Goal: Information Seeking & Learning: Learn about a topic

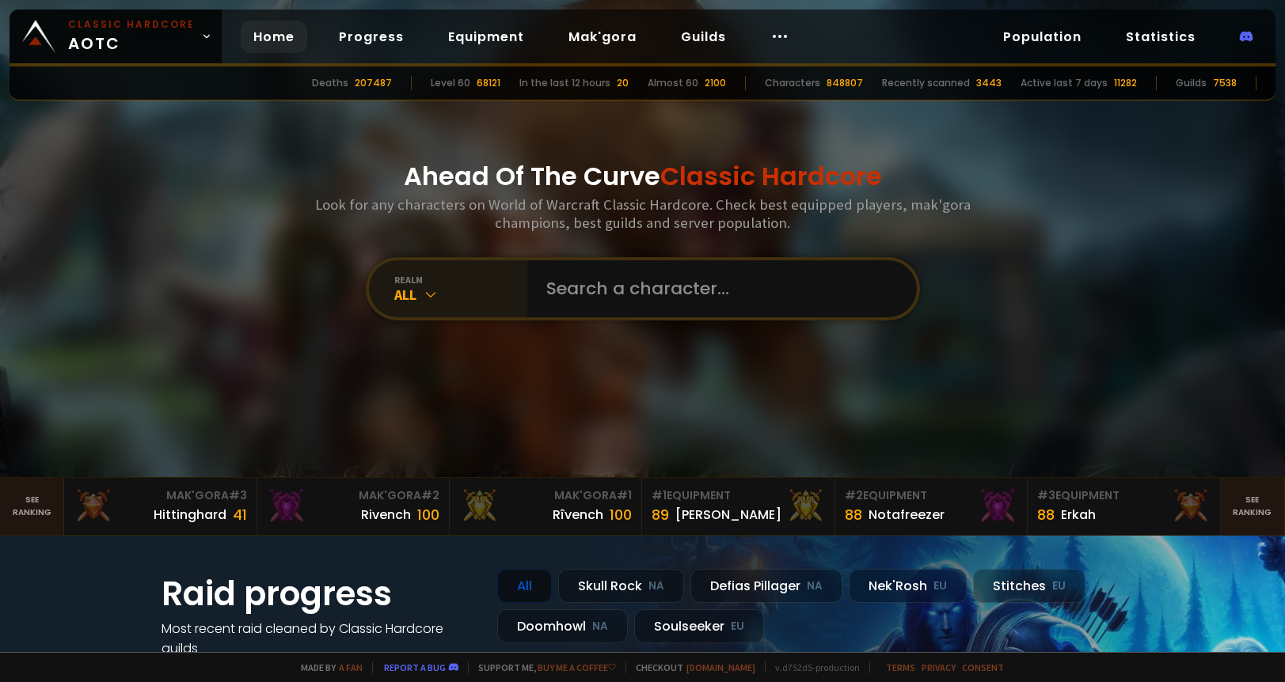
click at [423, 290] on icon at bounding box center [431, 295] width 16 height 16
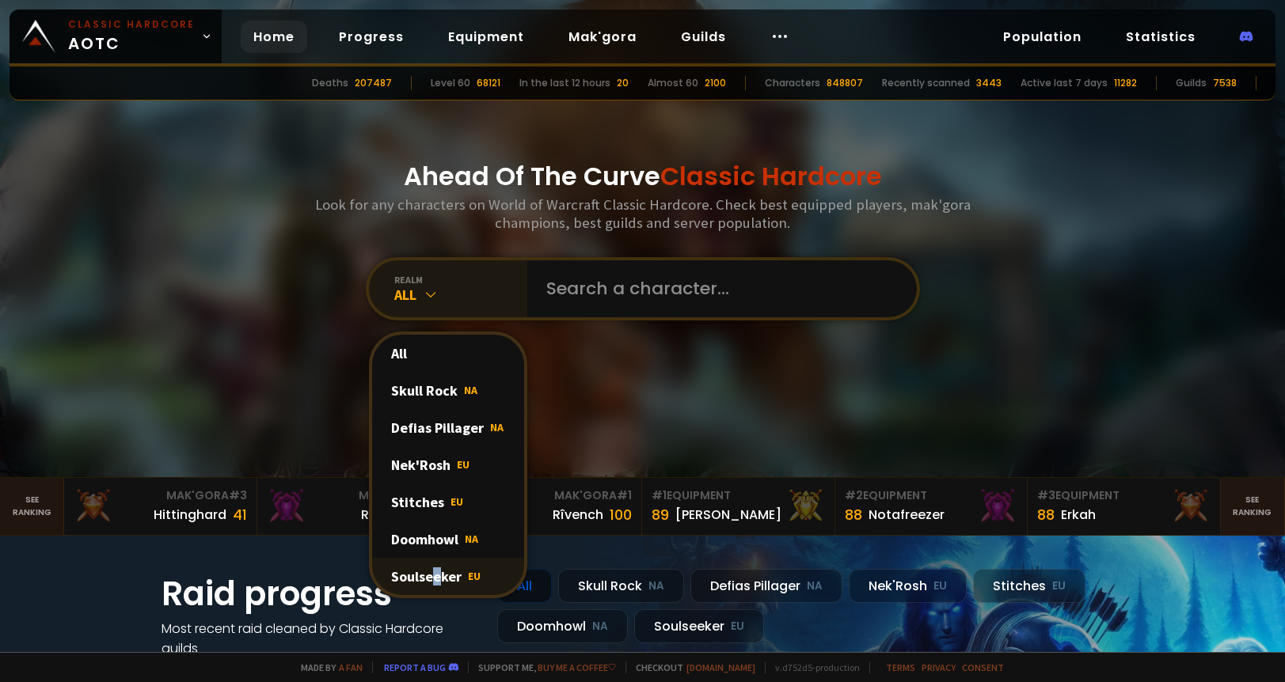
click at [431, 563] on div "Soulseeker EU" at bounding box center [448, 576] width 152 height 37
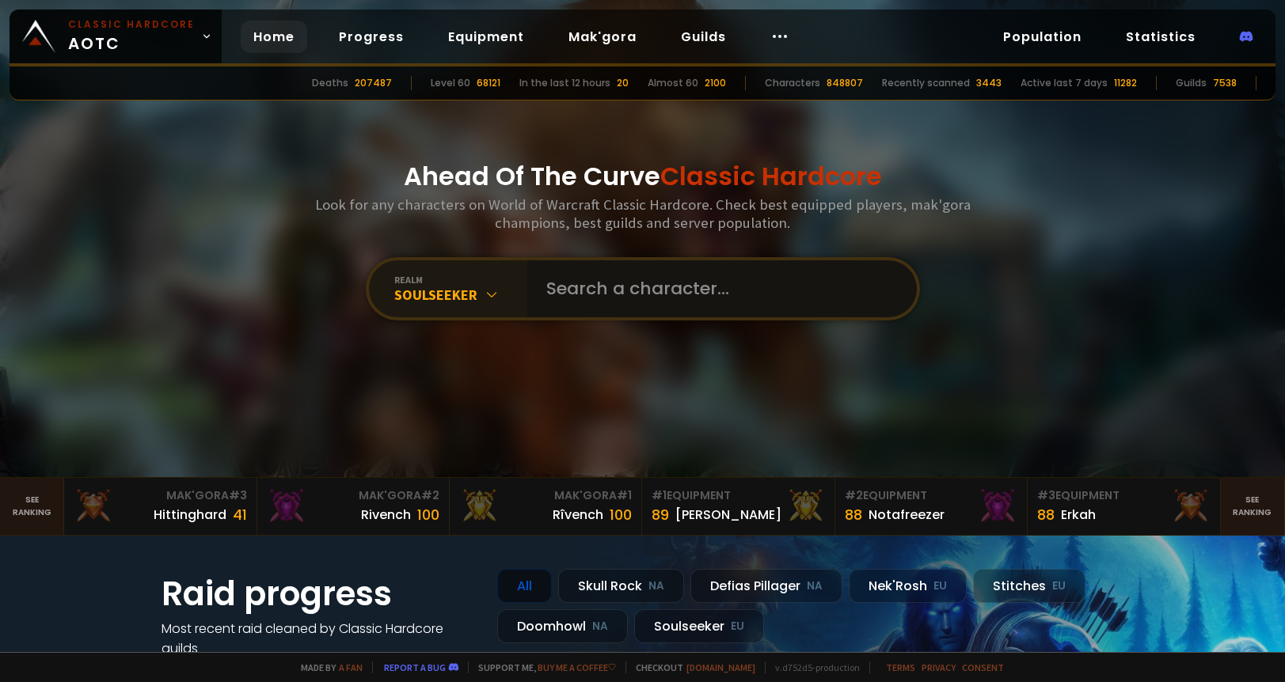
click at [584, 286] on input "text" at bounding box center [717, 288] width 361 height 57
type input "kamikaze"
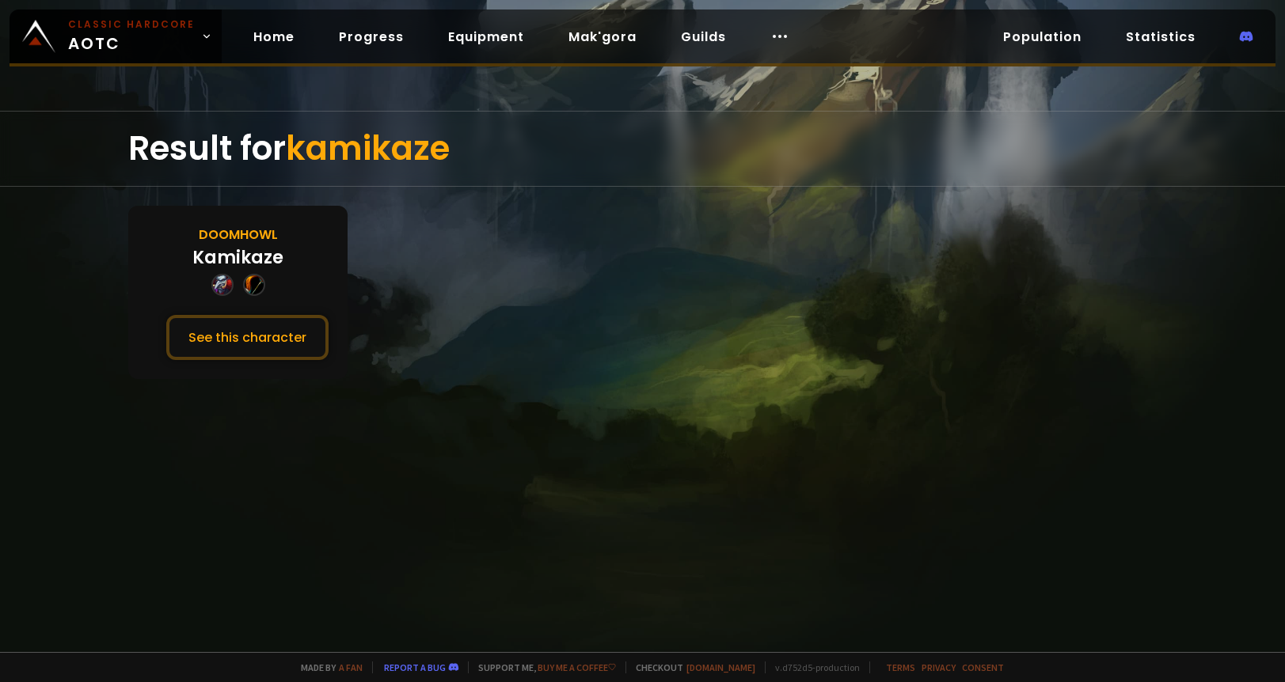
click at [237, 247] on div "Kamikaze" at bounding box center [237, 258] width 91 height 26
click at [246, 223] on div "Doomhowl Kamikaze See this character" at bounding box center [237, 292] width 219 height 173
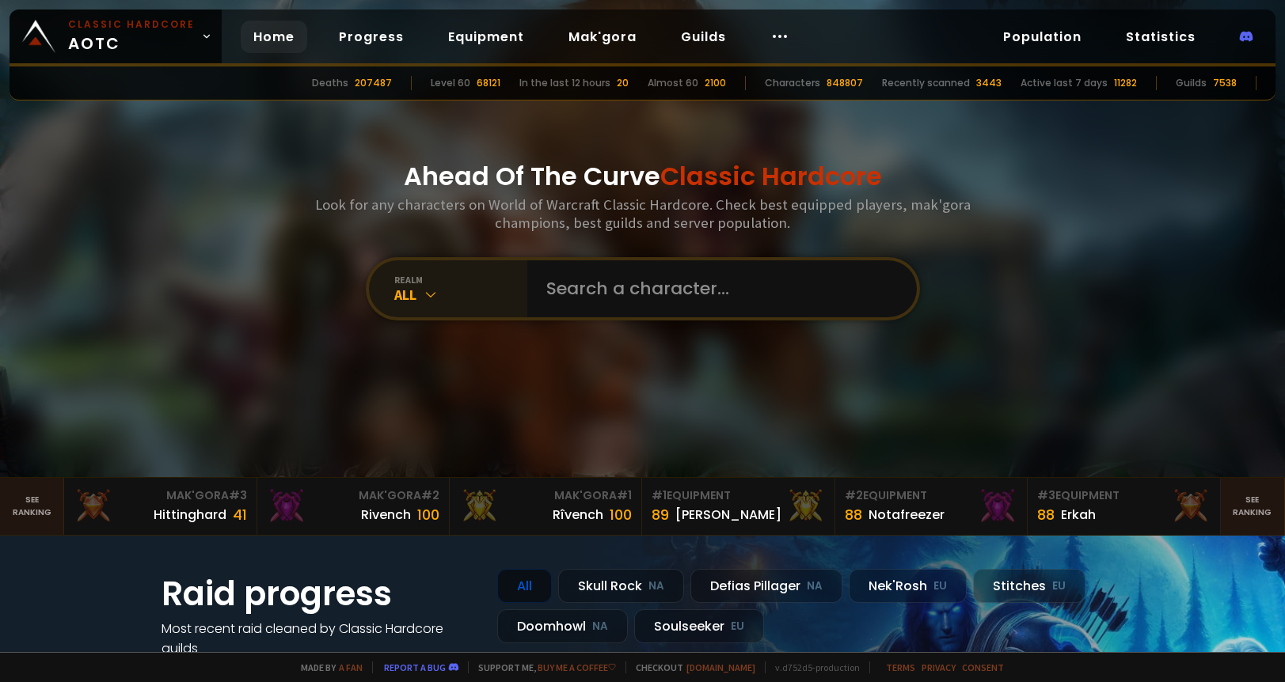
click at [427, 293] on icon at bounding box center [431, 295] width 16 height 16
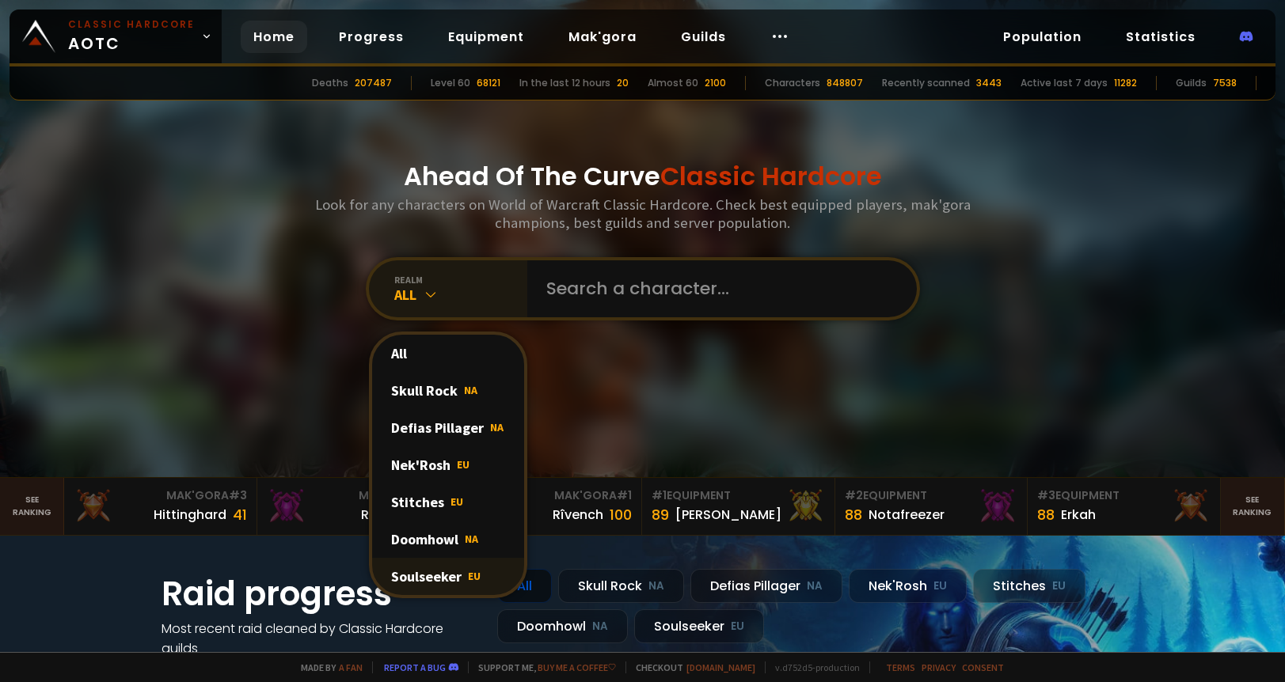
click at [428, 563] on div "Soulseeker EU" at bounding box center [448, 576] width 152 height 37
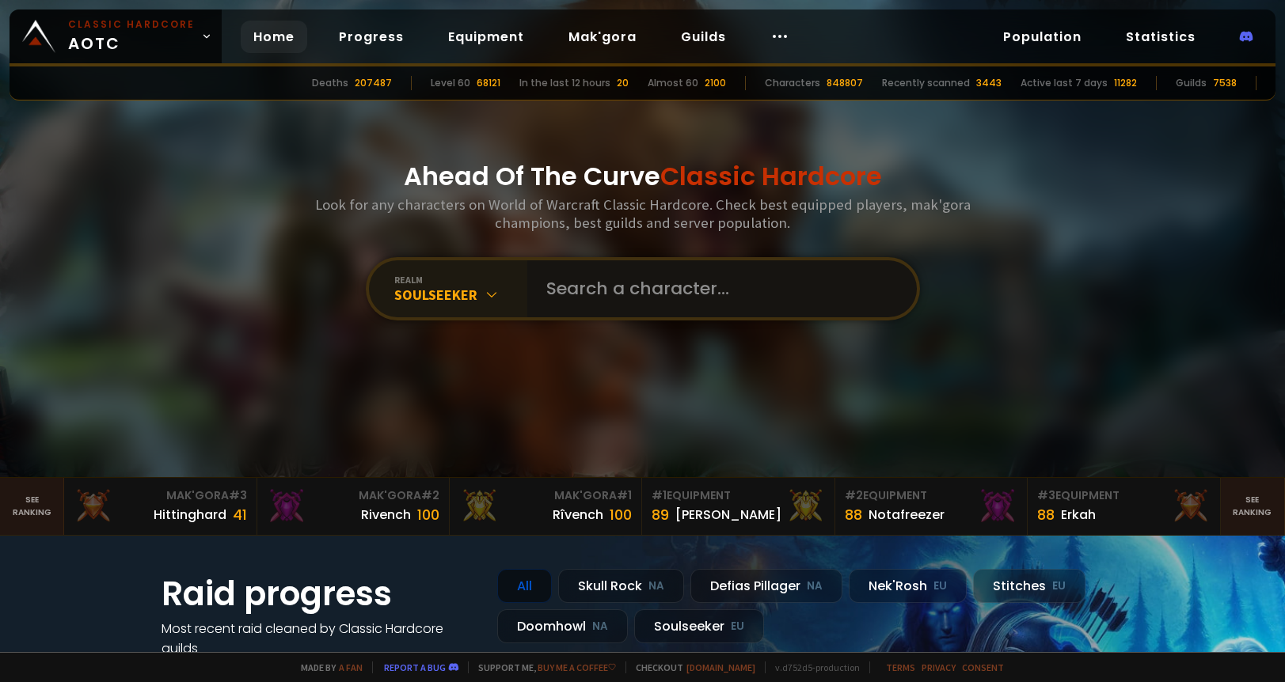
click at [651, 288] on input "text" at bounding box center [717, 288] width 361 height 57
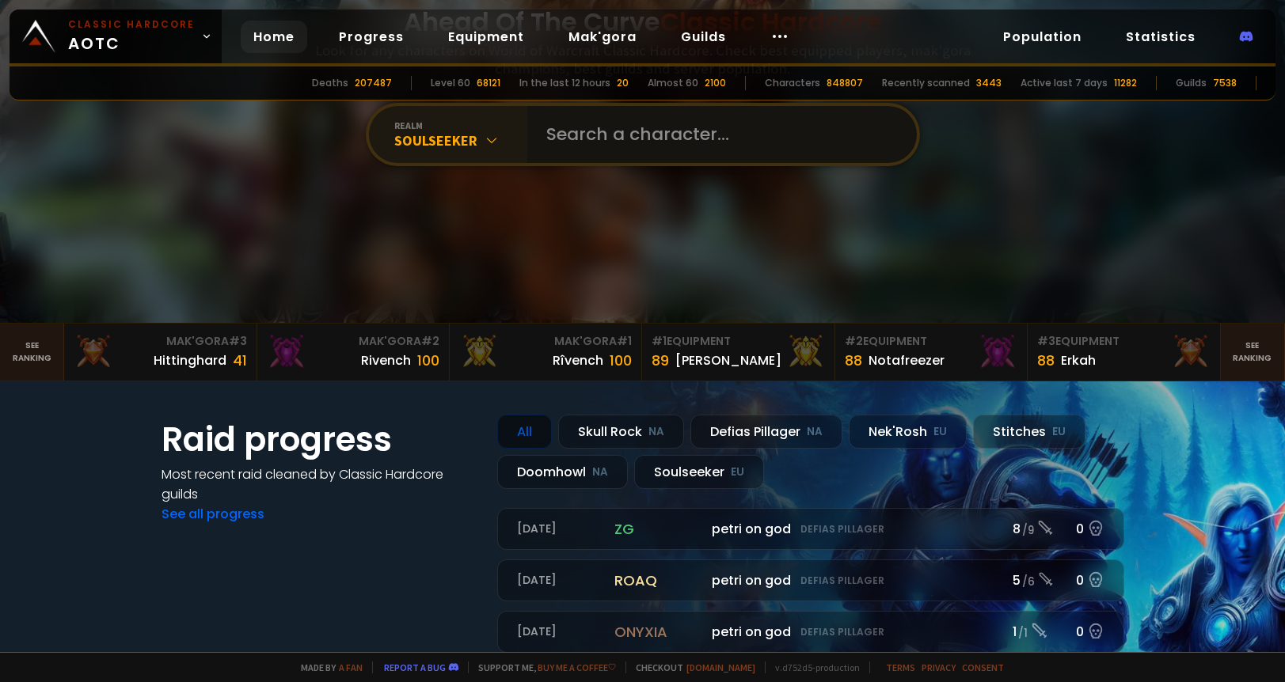
scroll to position [158, 0]
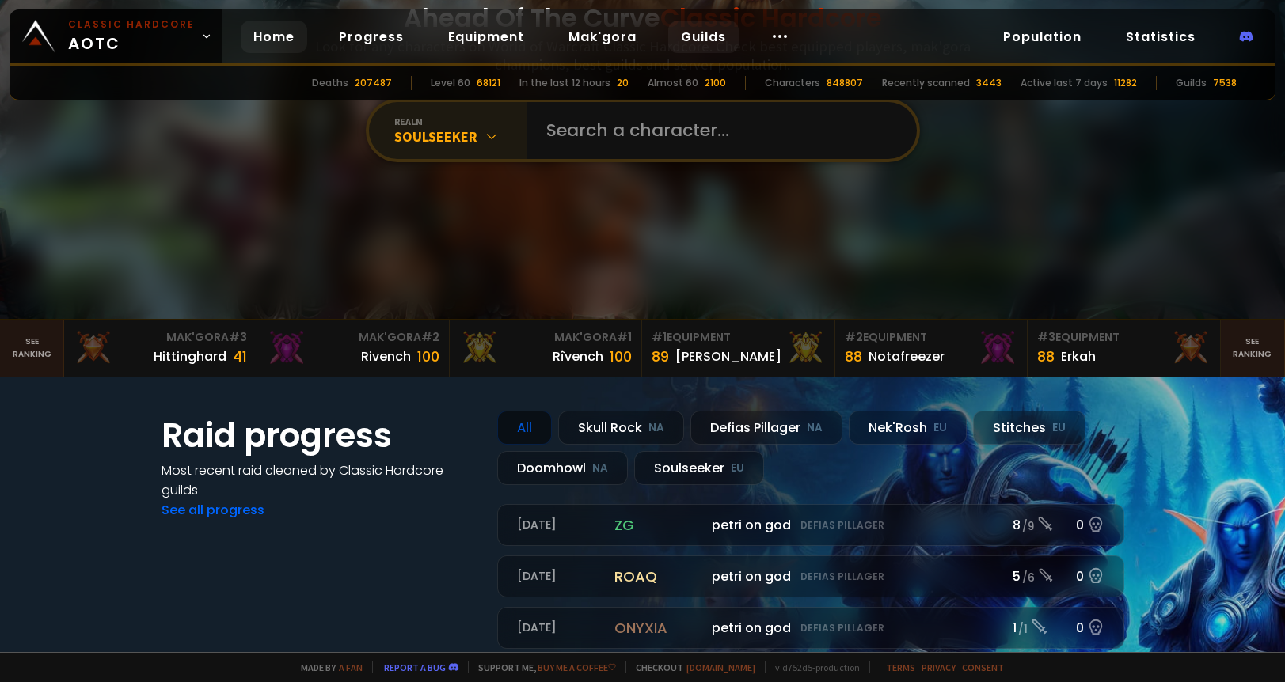
click at [690, 41] on link "Guilds" at bounding box center [703, 37] width 70 height 32
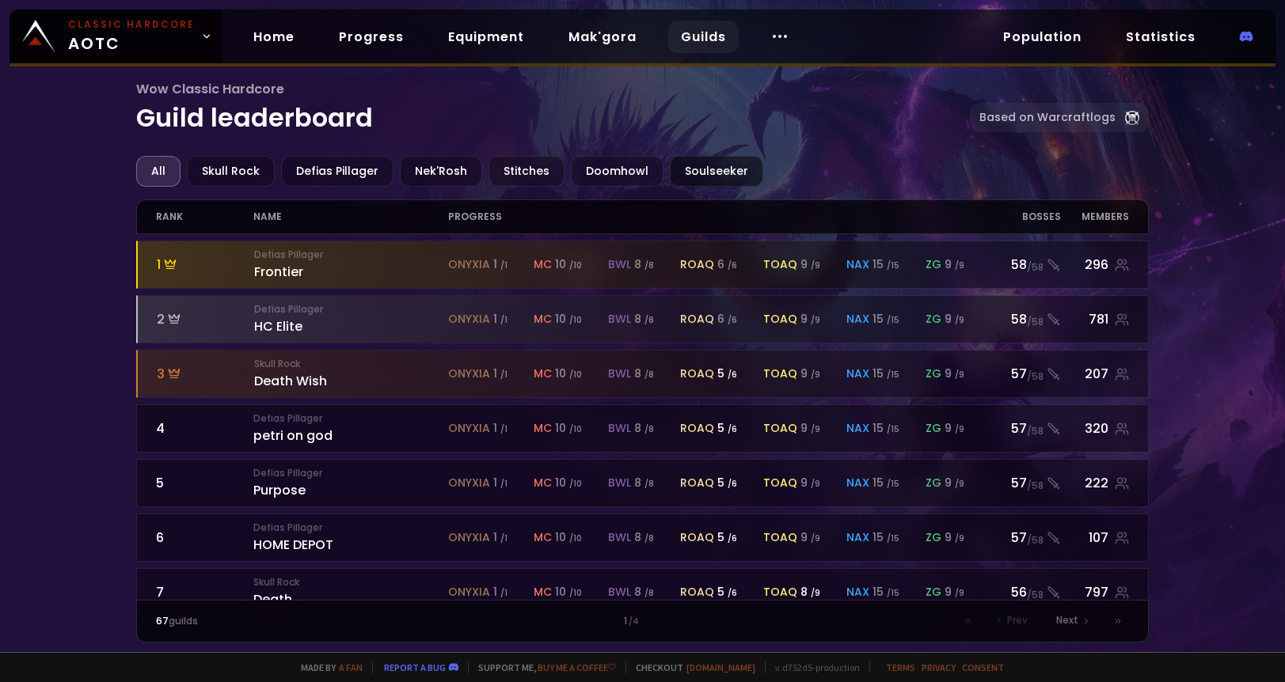
click at [708, 171] on div "Soulseeker" at bounding box center [716, 171] width 93 height 31
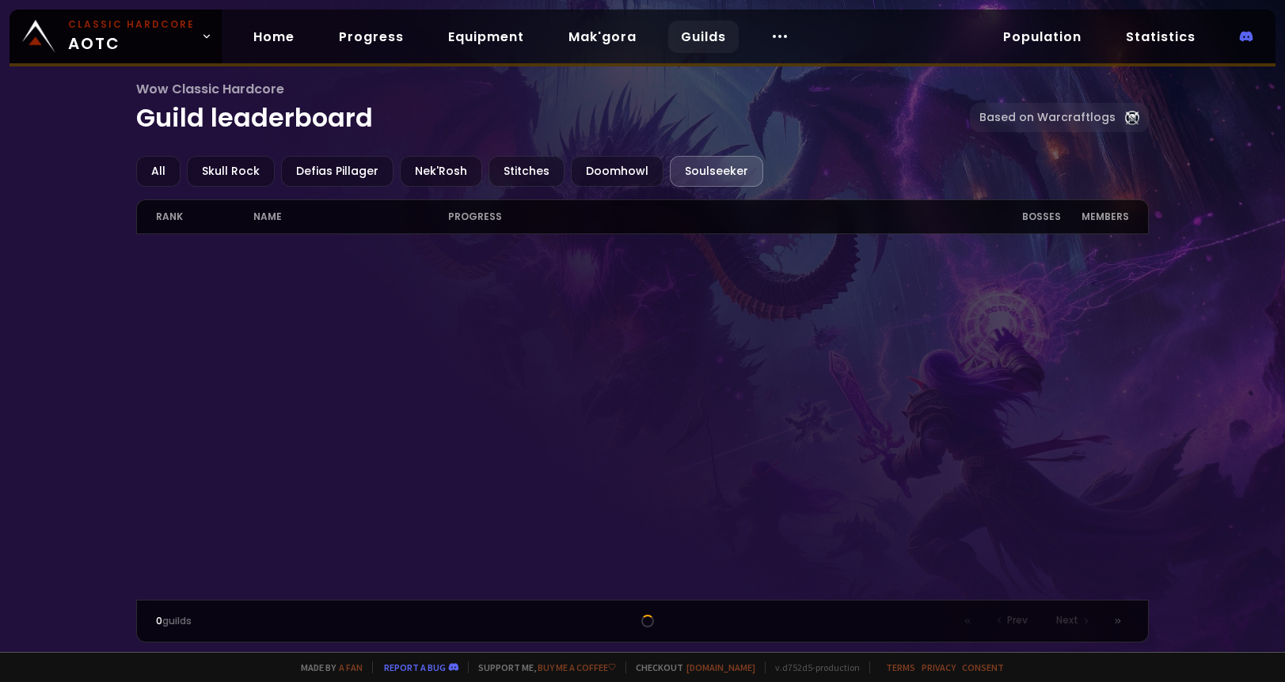
click at [761, 416] on div at bounding box center [642, 417] width 1013 height 366
click at [571, 173] on div "Doomhowl" at bounding box center [617, 171] width 93 height 31
click at [542, 171] on div "Stitches" at bounding box center [526, 171] width 76 height 31
click at [656, 167] on div "All Skull Rock Defias Pillager Nek'Rosh Stitches Doomhowl Soulseeker" at bounding box center [642, 171] width 1013 height 31
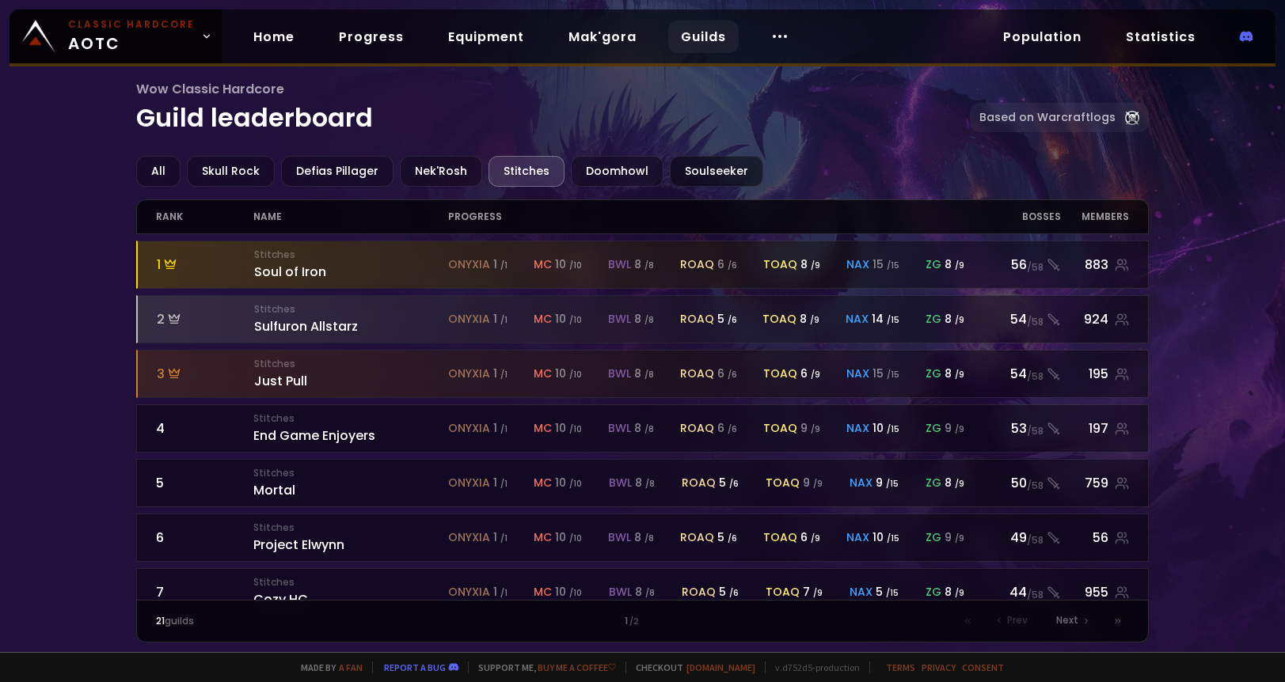
click at [670, 168] on div "Soulseeker" at bounding box center [716, 171] width 93 height 31
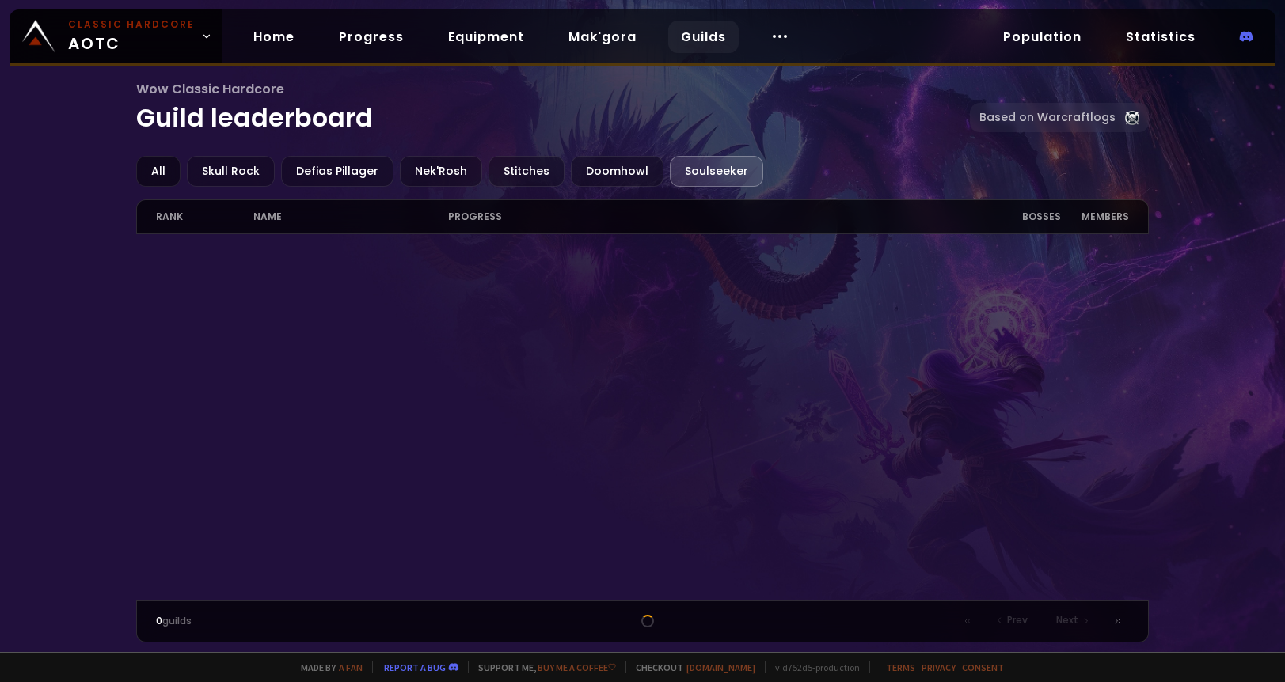
click at [167, 175] on div "All" at bounding box center [158, 171] width 44 height 31
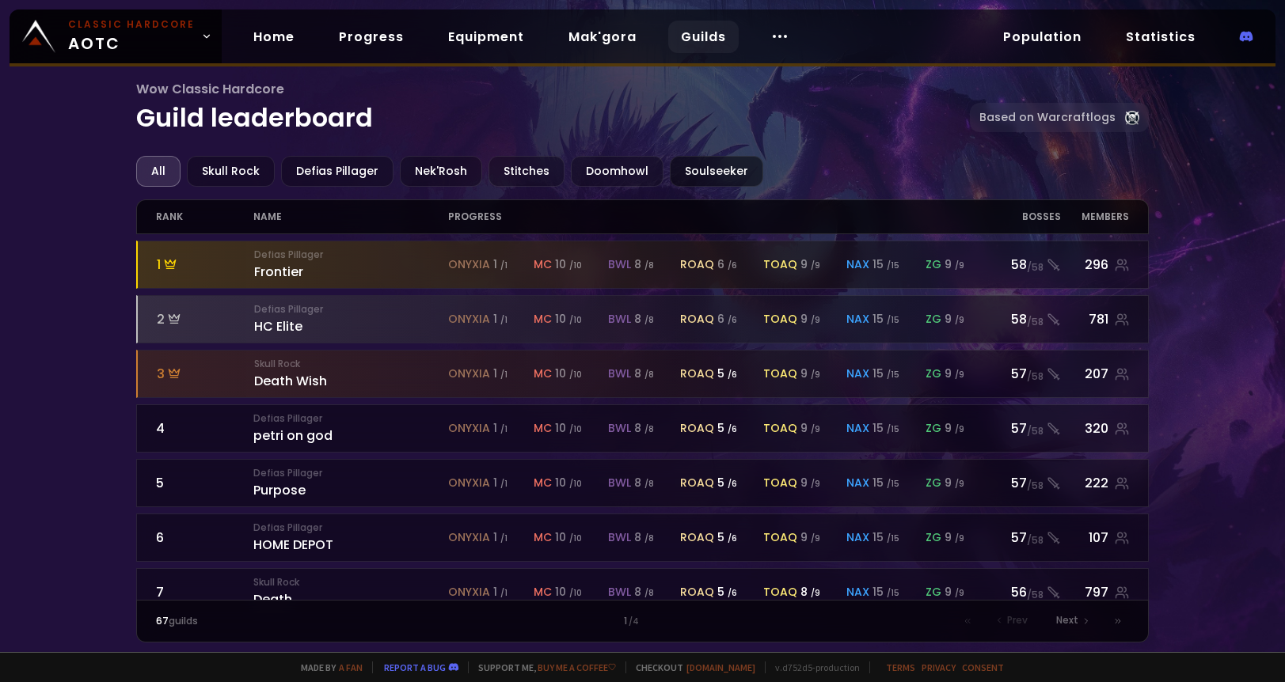
click at [681, 174] on div "Soulseeker" at bounding box center [716, 171] width 93 height 31
